Goal: Check status: Check status

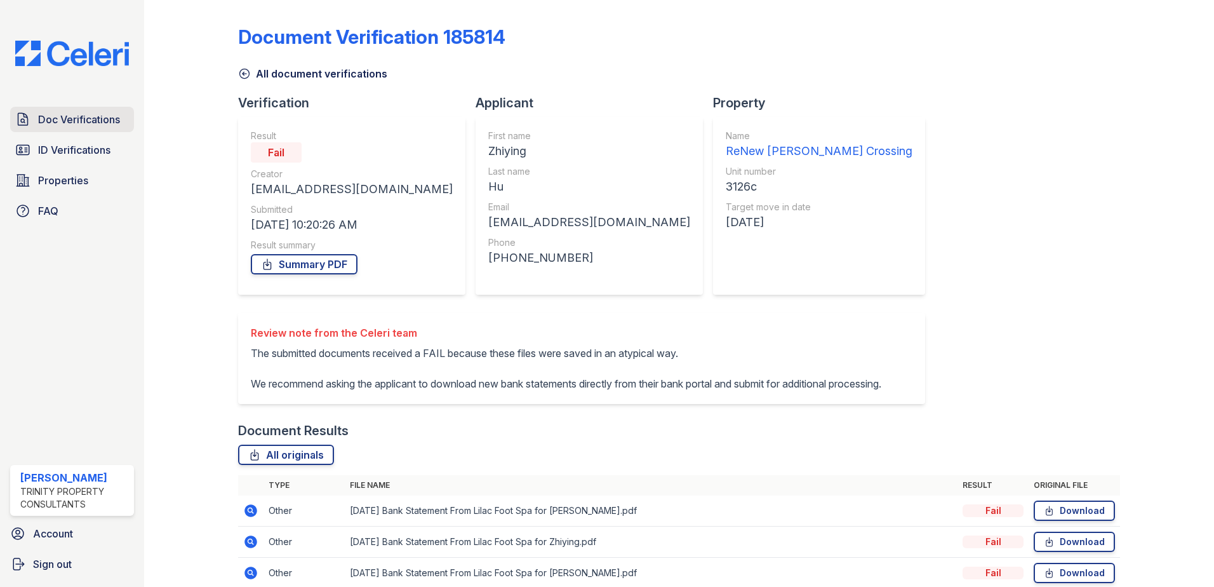
scroll to position [73, 0]
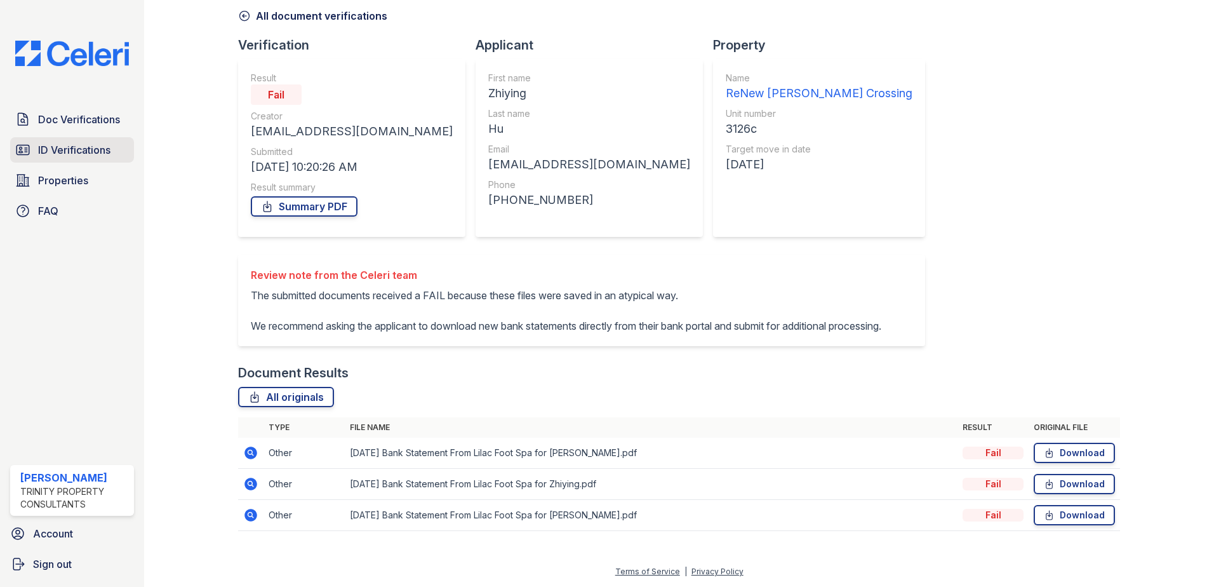
click at [78, 149] on span "ID Verifications" at bounding box center [74, 149] width 72 height 15
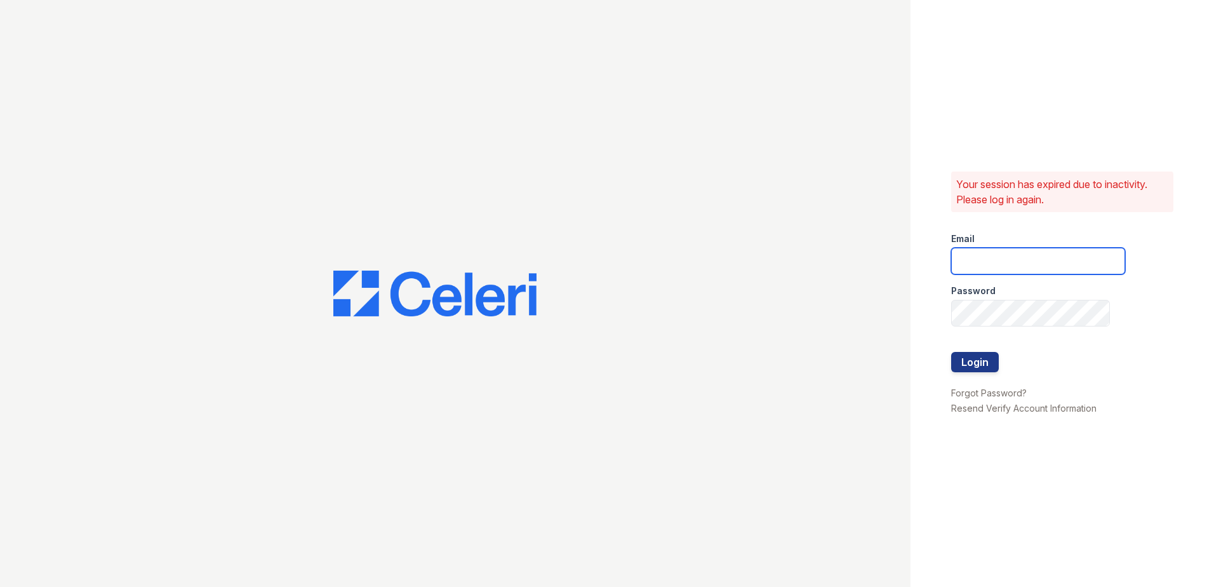
type input "ccharles@trinity-pm.com"
click at [983, 361] on button "Login" at bounding box center [975, 362] width 48 height 20
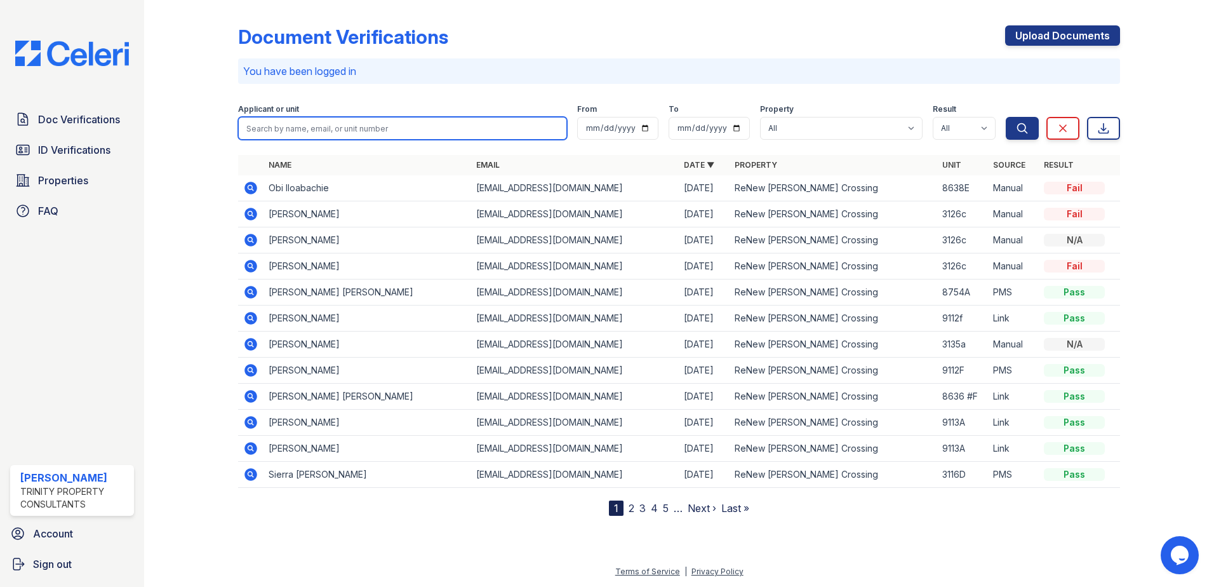
click at [279, 128] on input "search" at bounding box center [402, 128] width 329 height 23
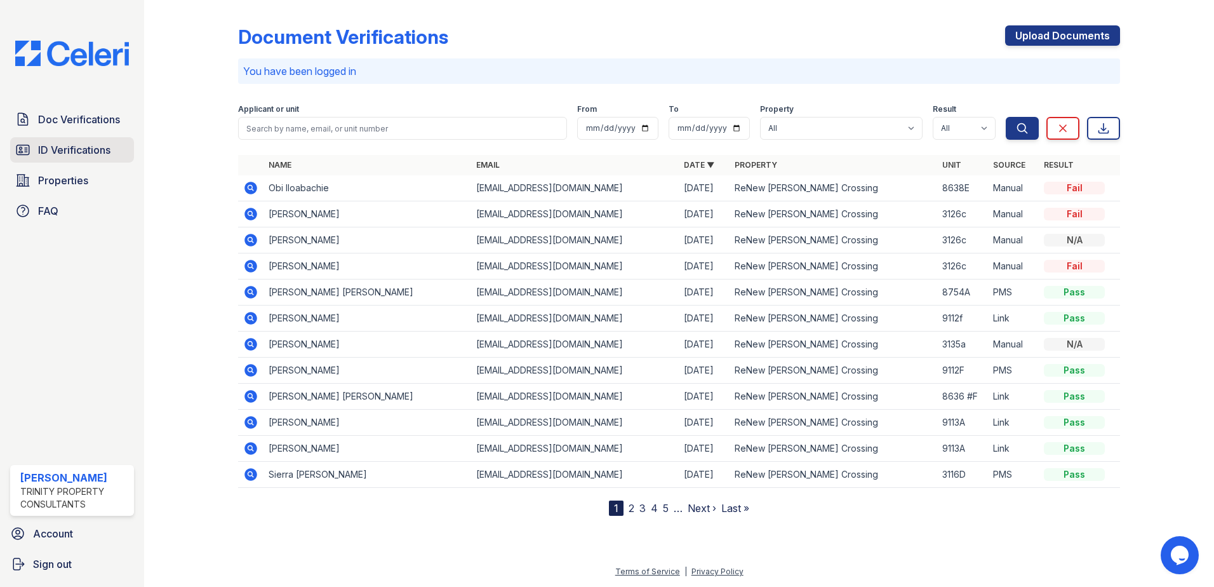
click at [58, 156] on span "ID Verifications" at bounding box center [74, 149] width 72 height 15
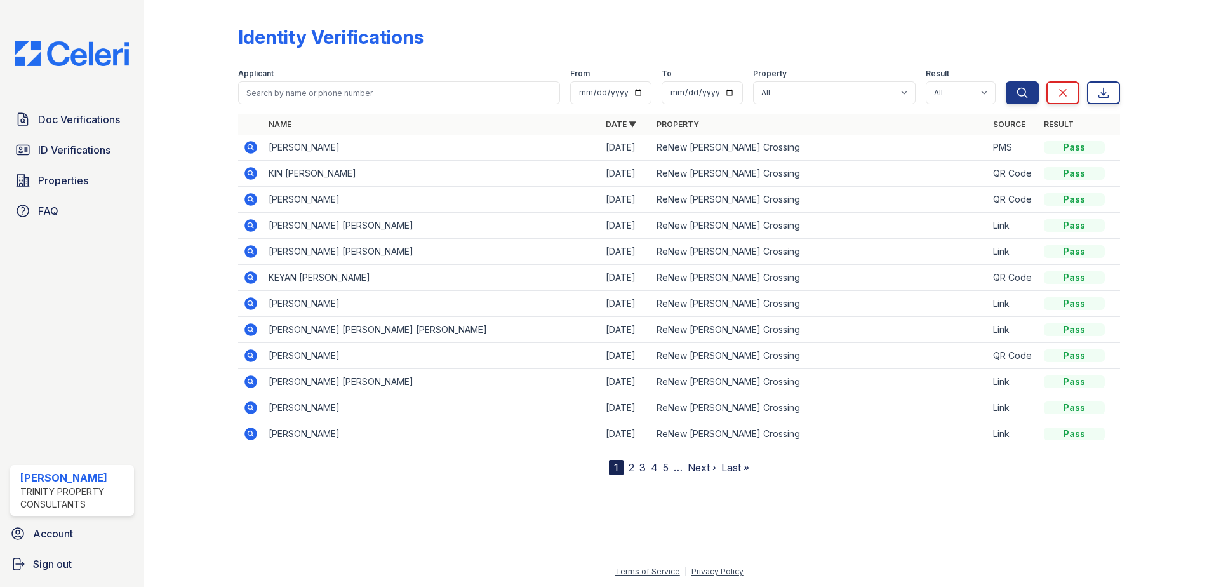
click at [311, 106] on form "Applicant From To Property All ReNew Howard Crossing Result All Pass Fail Cauti…" at bounding box center [679, 83] width 882 height 51
click at [314, 93] on input "search" at bounding box center [399, 92] width 322 height 23
drag, startPoint x: 197, startPoint y: 140, endPoint x: 208, endPoint y: 137, distance: 11.9
click at [198, 138] on div at bounding box center [201, 240] width 74 height 470
click at [256, 147] on icon at bounding box center [251, 147] width 13 height 13
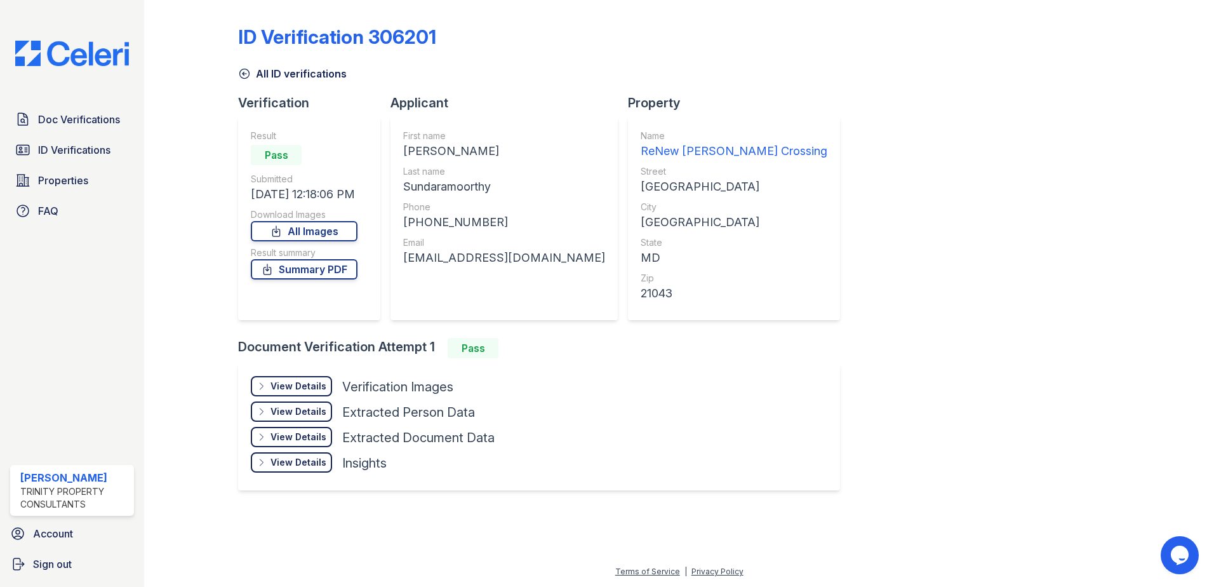
click at [299, 389] on div "View Details" at bounding box center [299, 386] width 56 height 13
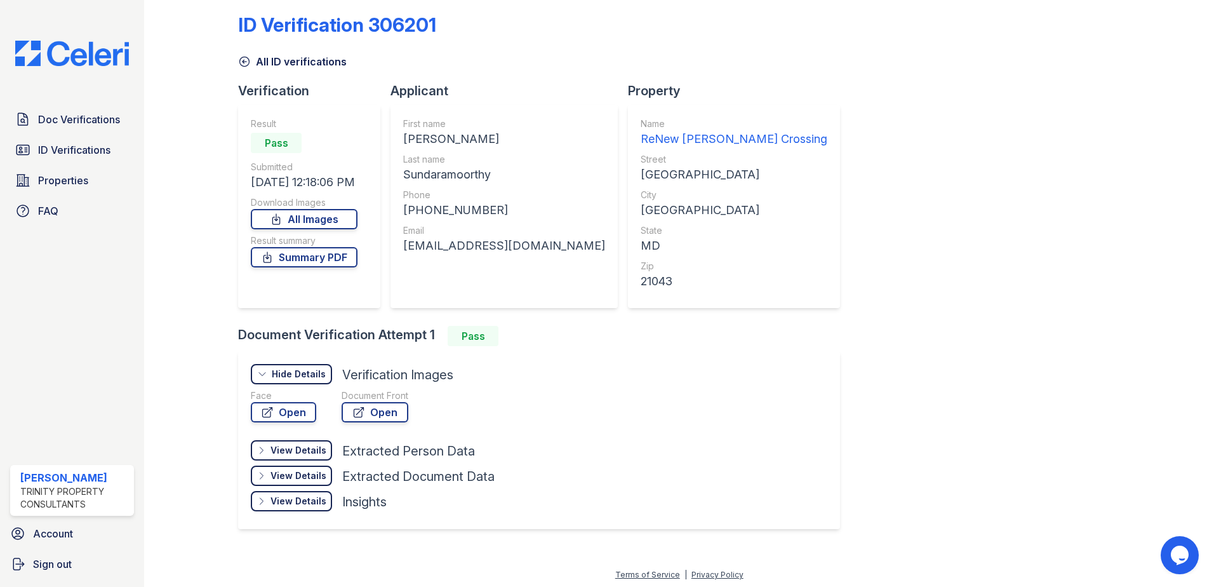
scroll to position [15, 0]
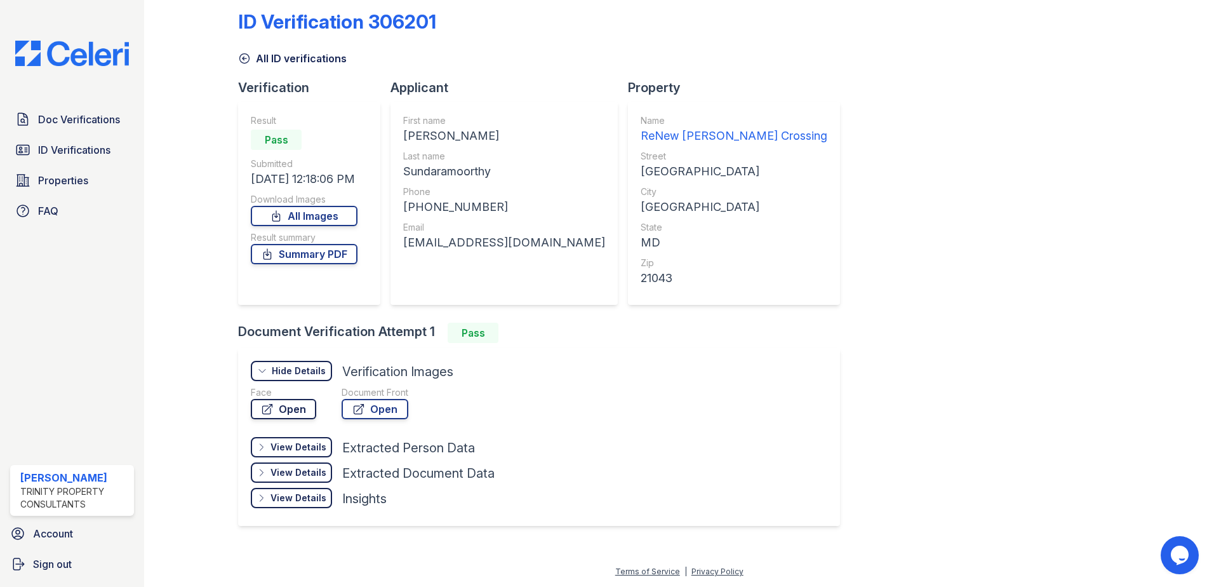
click at [281, 403] on link "Open" at bounding box center [283, 409] width 65 height 20
click at [367, 406] on link "Open" at bounding box center [375, 409] width 67 height 20
click at [60, 124] on span "Doc Verifications" at bounding box center [79, 119] width 82 height 15
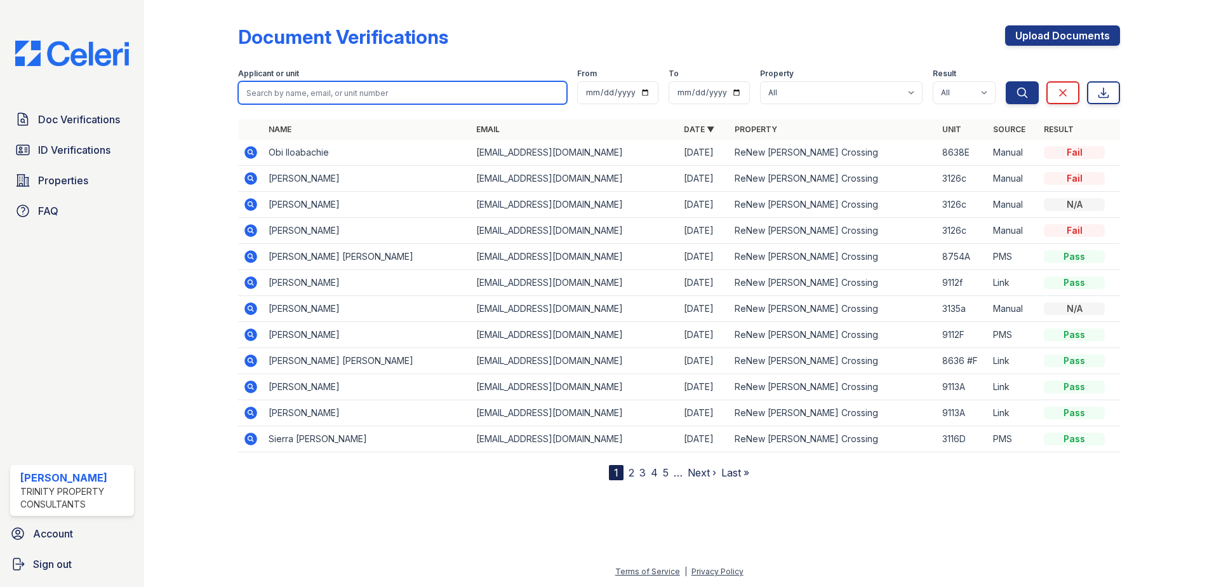
click at [281, 87] on input "search" at bounding box center [402, 92] width 329 height 23
paste input "Arulvelan"
type input "Arulvelan"
click at [1006, 81] on button "Search" at bounding box center [1022, 92] width 33 height 23
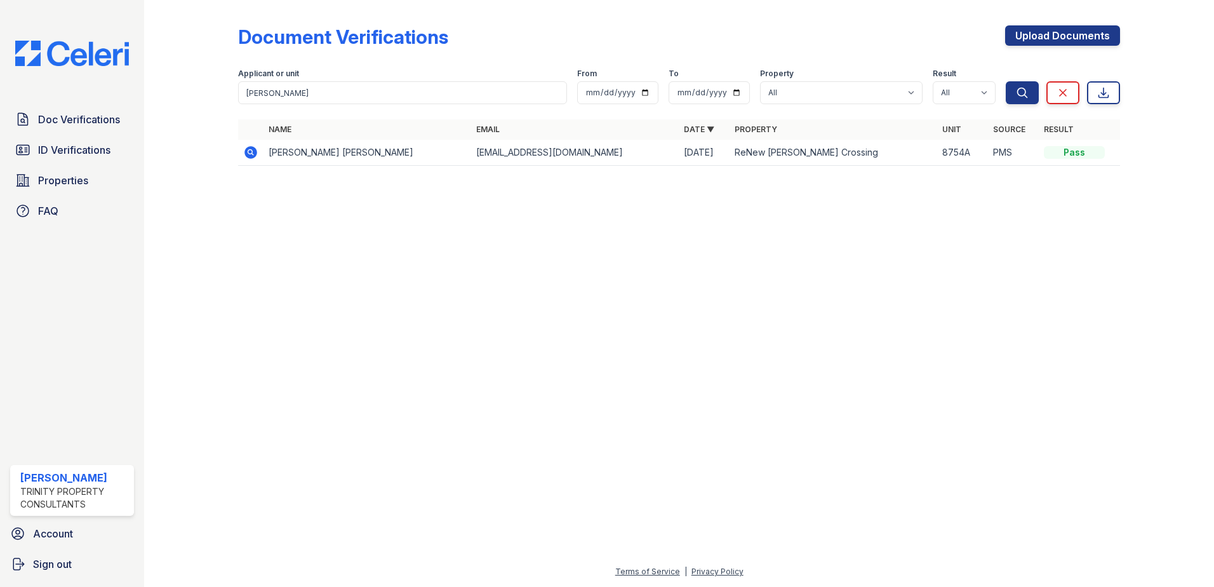
click at [250, 152] on icon at bounding box center [249, 151] width 3 height 3
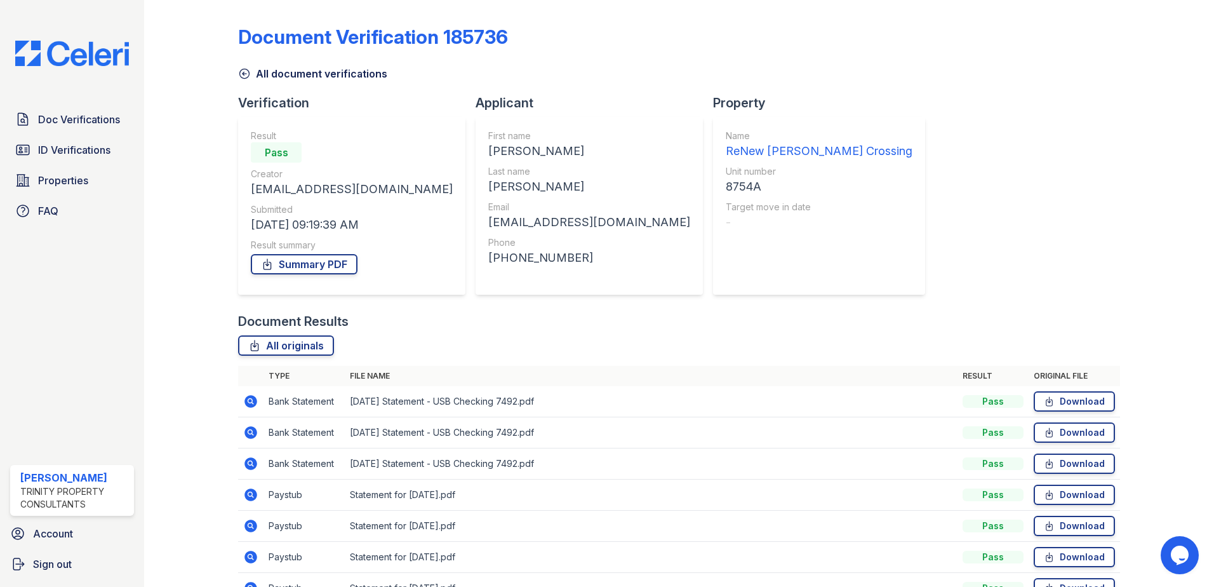
click at [272, 78] on link "All document verifications" at bounding box center [312, 73] width 149 height 15
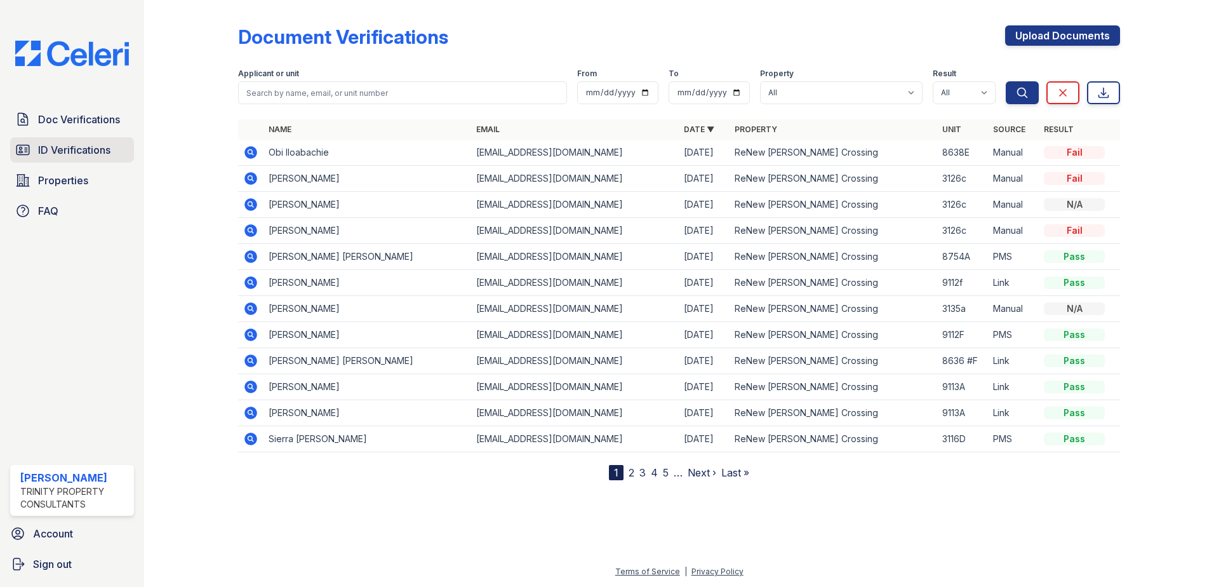
click at [100, 149] on span "ID Verifications" at bounding box center [74, 149] width 72 height 15
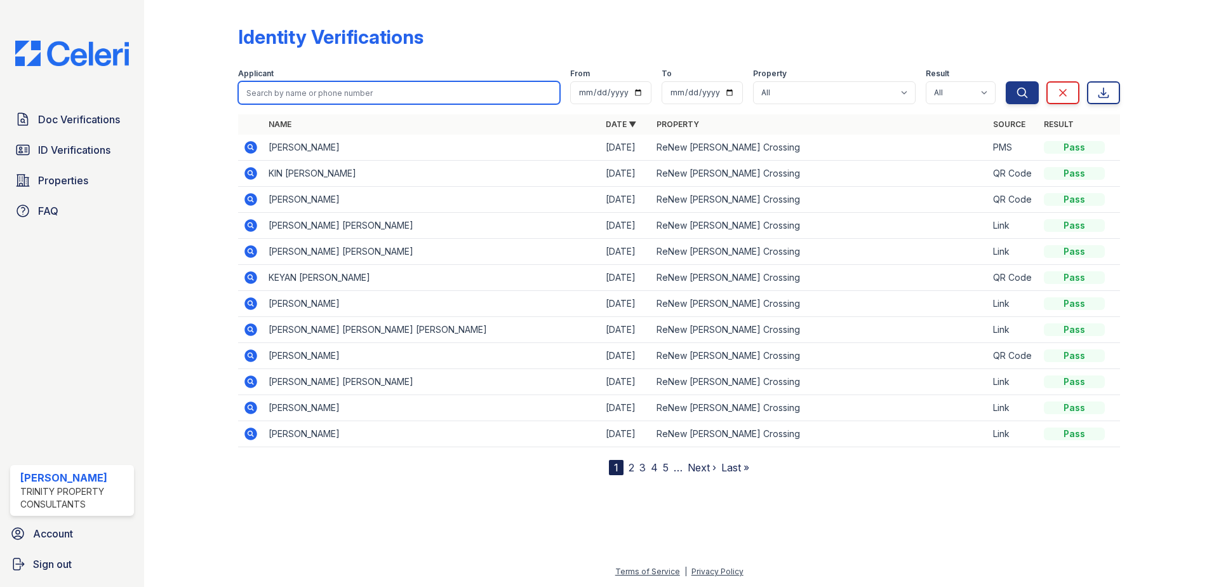
click at [271, 97] on input "search" at bounding box center [399, 92] width 322 height 23
paste input "Arulvelan"
type input "Arulvelan"
click at [1006, 81] on button "Search" at bounding box center [1022, 92] width 33 height 23
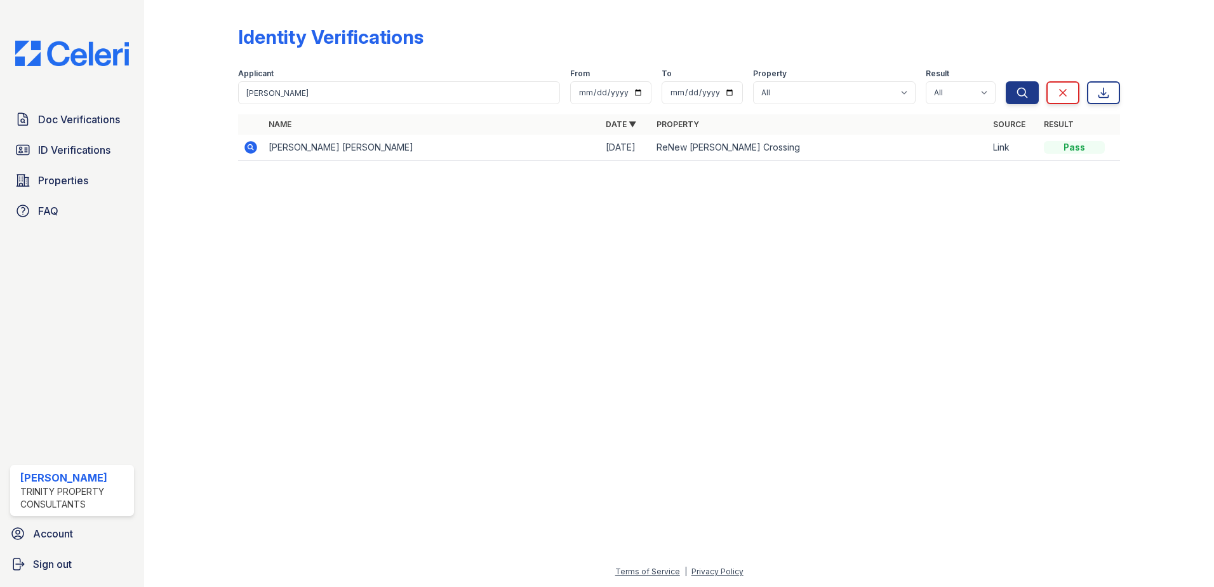
click at [250, 150] on icon at bounding box center [251, 147] width 13 height 13
